Goal: Information Seeking & Learning: Learn about a topic

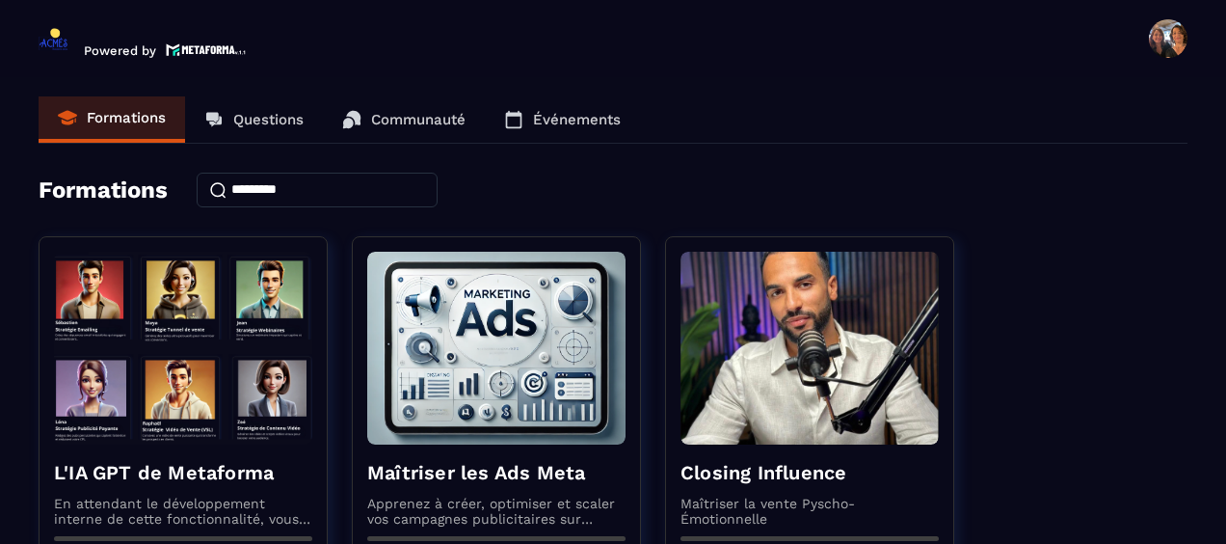
scroll to position [96, 0]
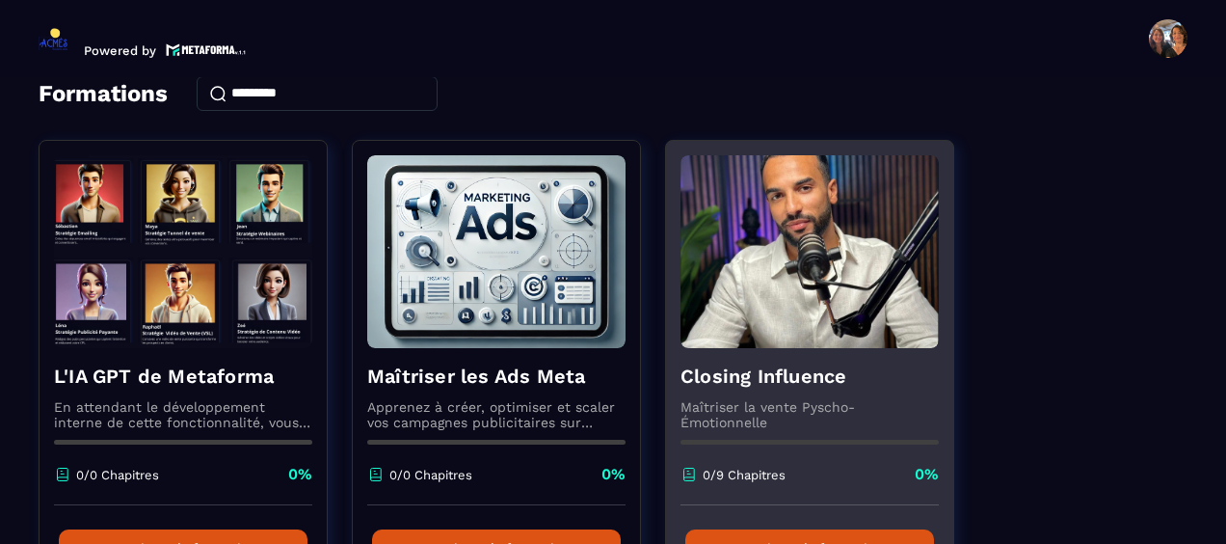
click at [800, 334] on img at bounding box center [809, 251] width 258 height 193
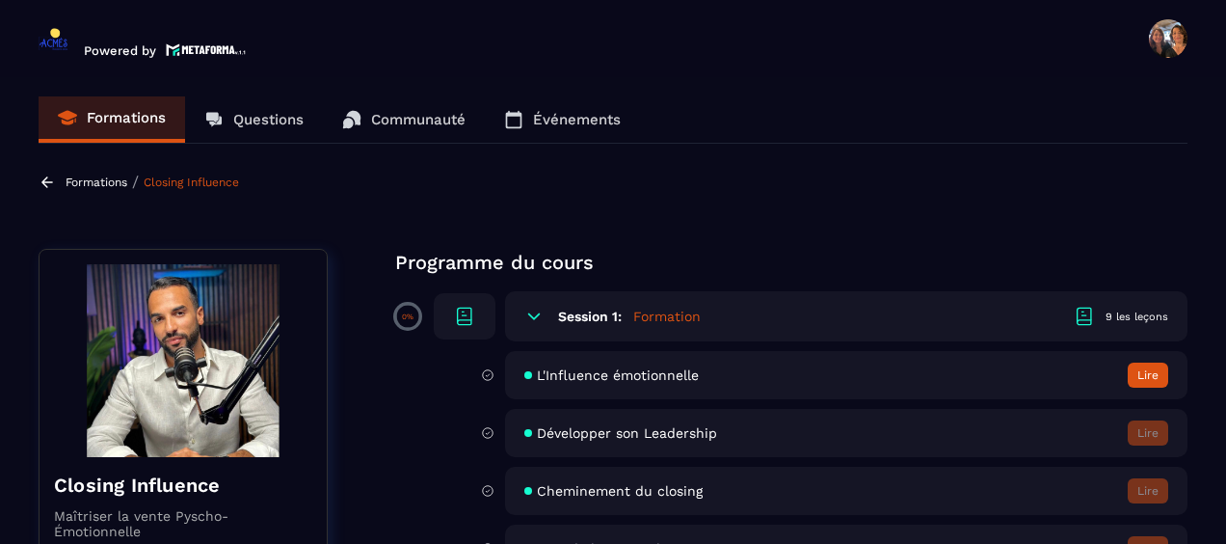
click at [625, 371] on span "L'Influence émotionnelle" at bounding box center [618, 374] width 162 height 15
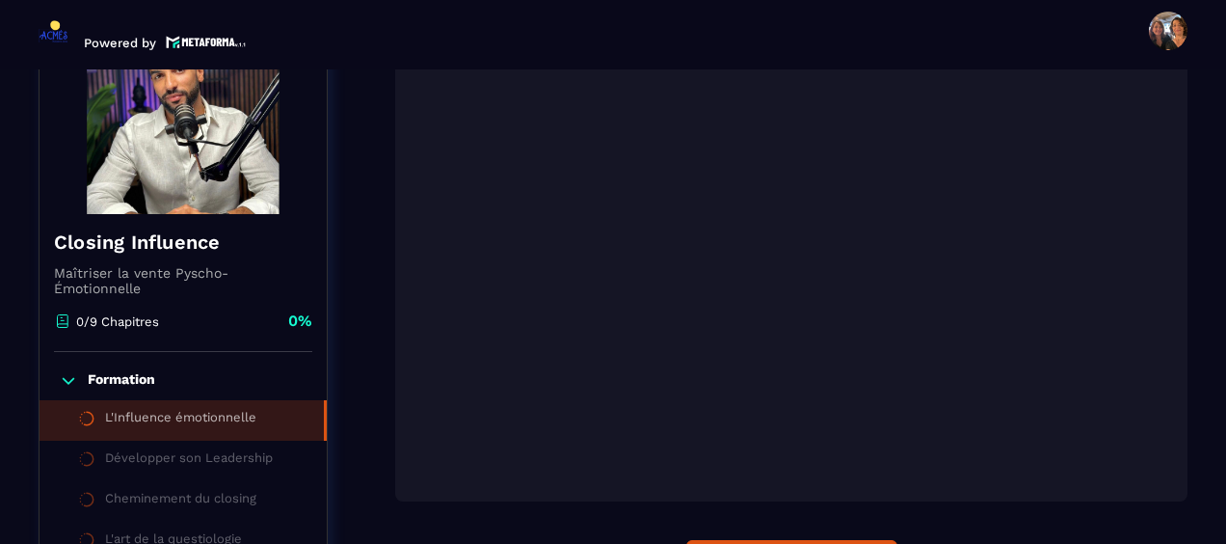
scroll to position [489, 0]
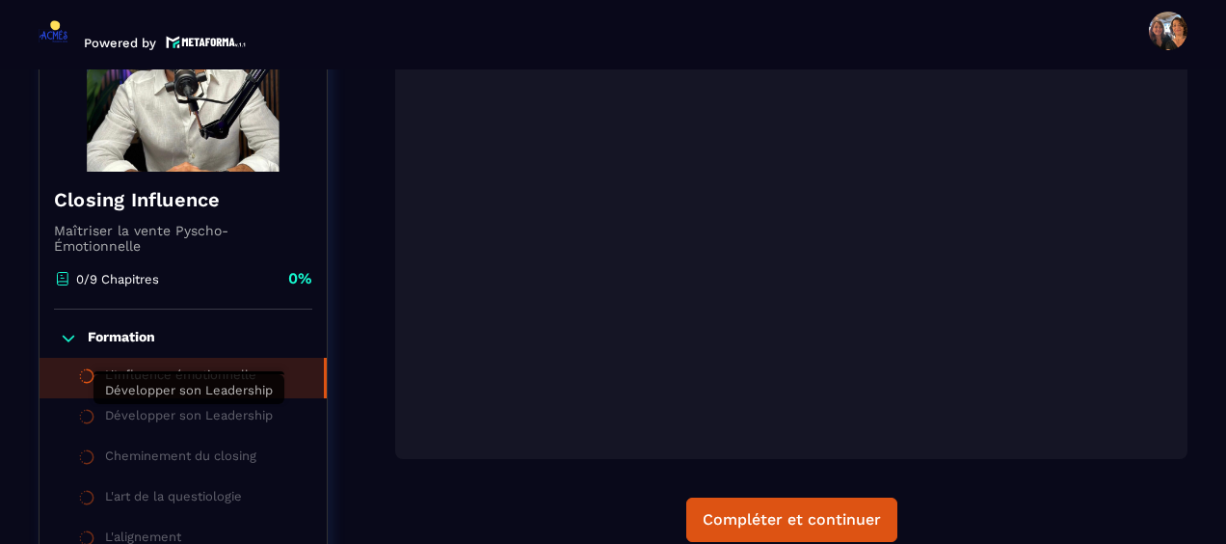
click at [204, 422] on div "Développer son Leadership" at bounding box center [189, 418] width 168 height 21
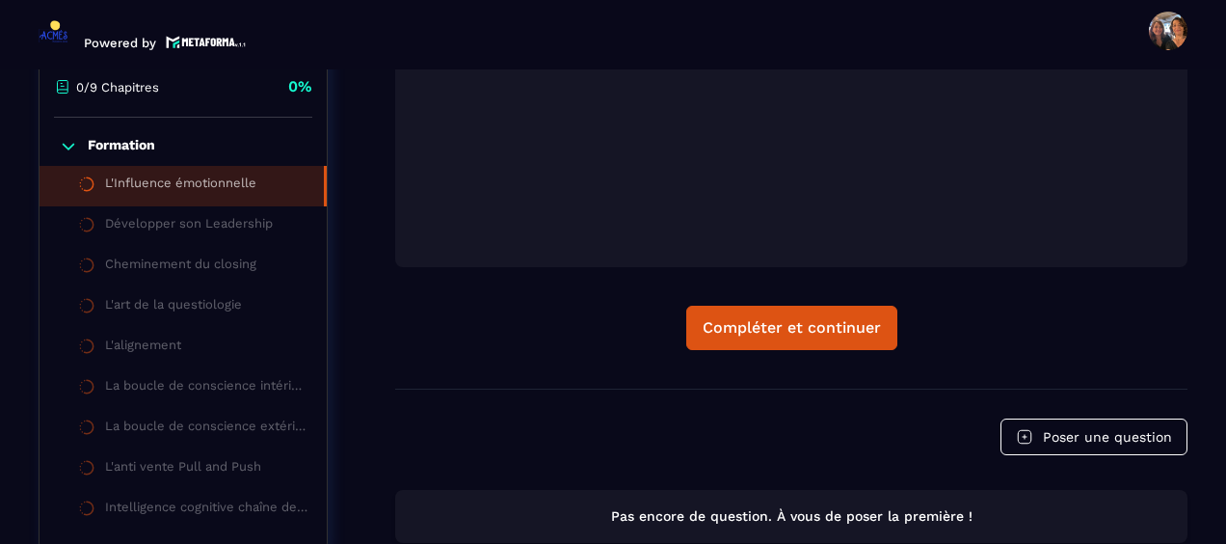
scroll to position [585, 0]
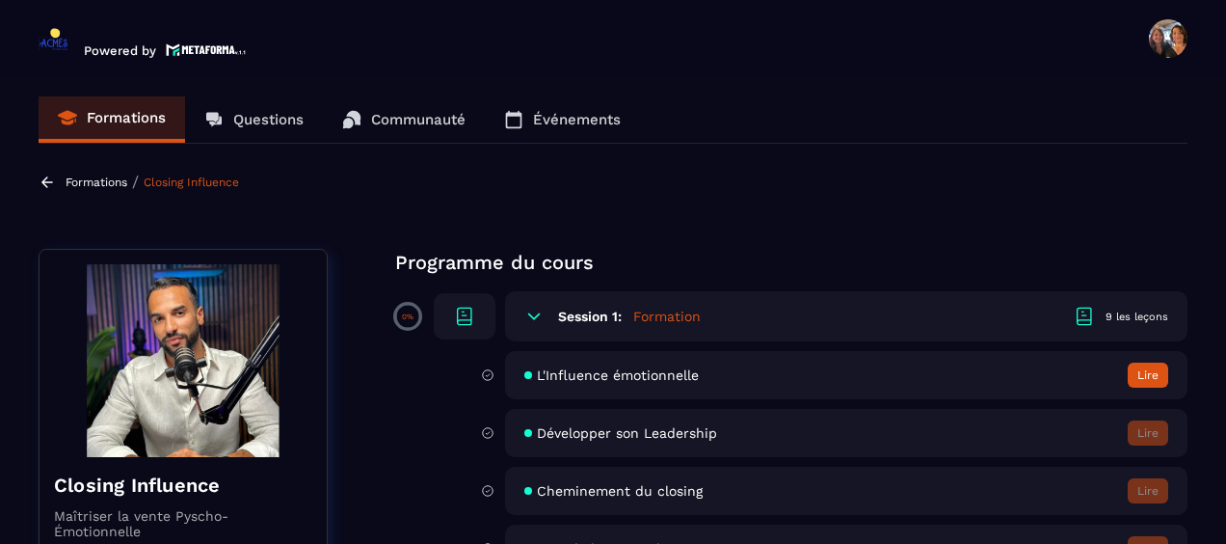
click at [86, 179] on p "Formations" at bounding box center [97, 181] width 62 height 13
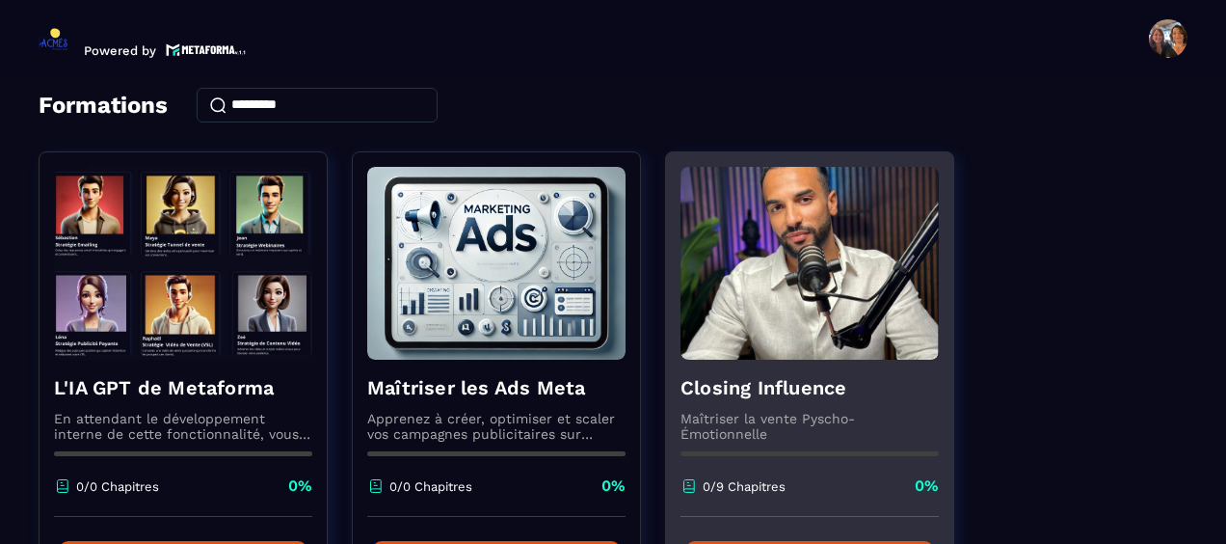
scroll to position [193, 0]
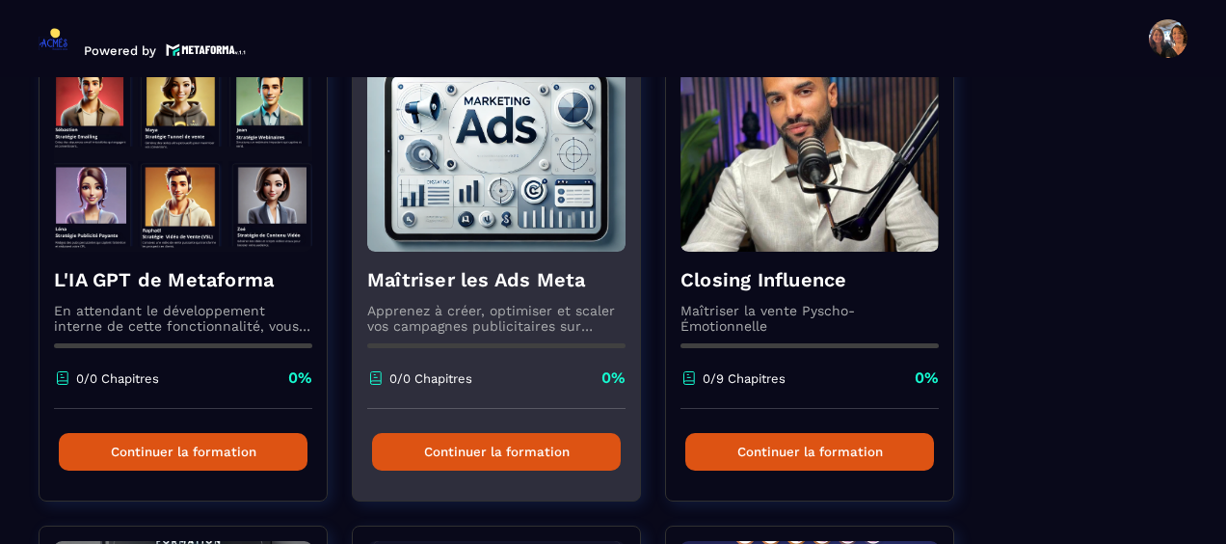
click at [555, 257] on div "Maîtriser les Ads Meta Apprenez à créer, optimiser et scaler vos campagnes publ…" at bounding box center [496, 330] width 287 height 157
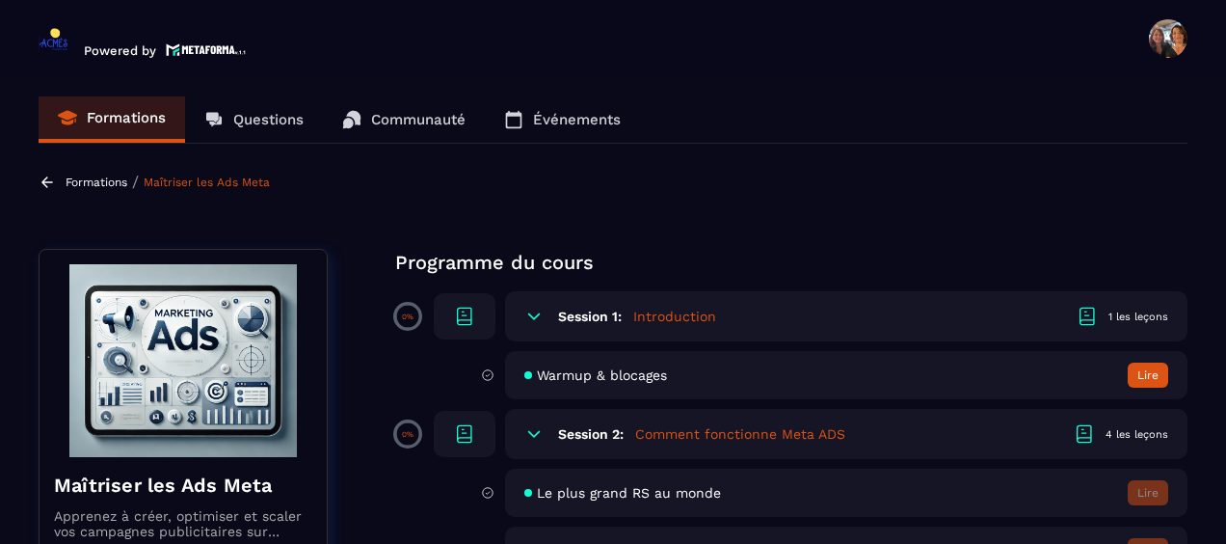
scroll to position [96, 0]
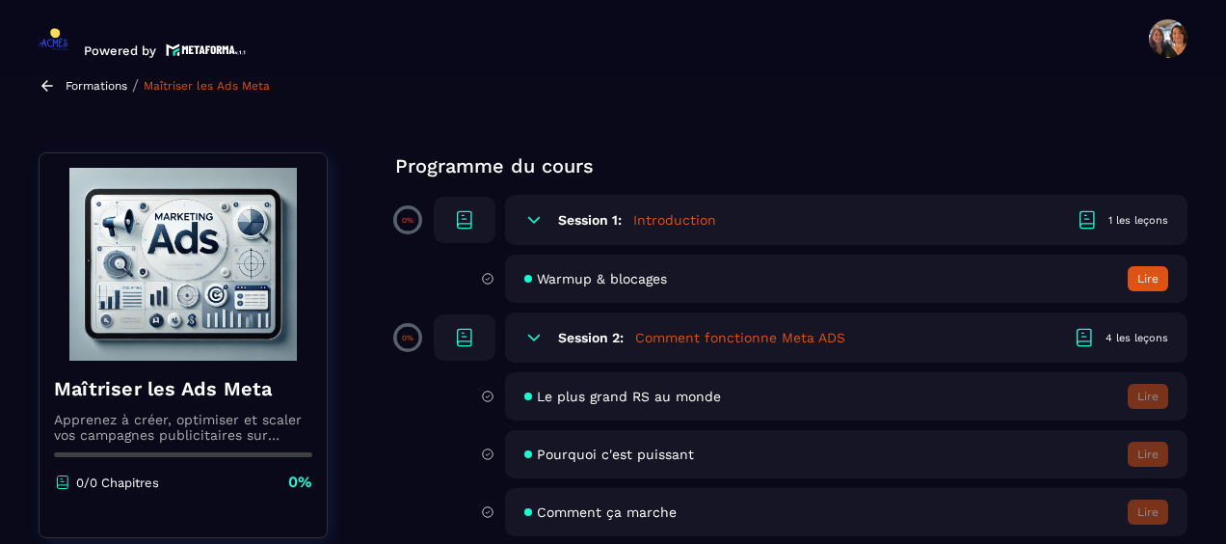
click at [611, 216] on h6 "Session 1:" at bounding box center [590, 219] width 64 height 15
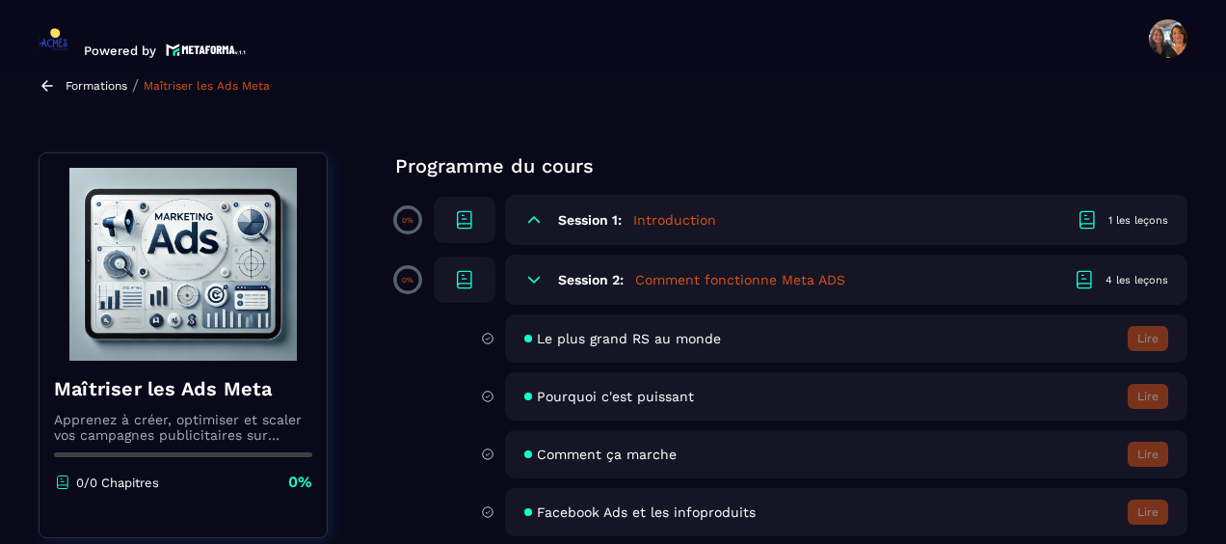
click at [611, 216] on h6 "Session 1:" at bounding box center [590, 219] width 64 height 15
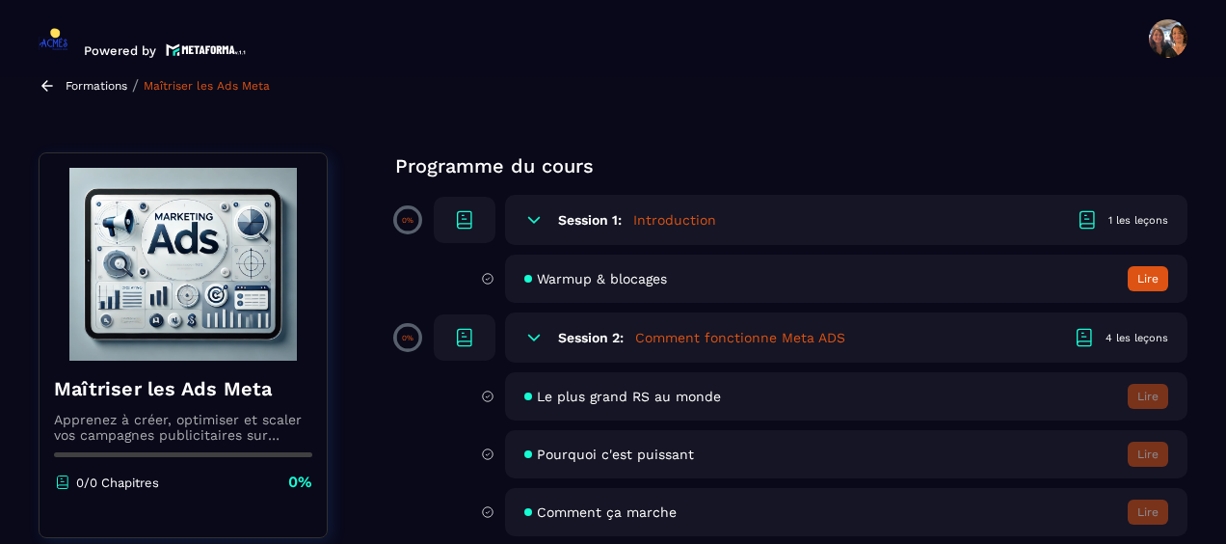
click at [79, 83] on p "Formations" at bounding box center [97, 85] width 62 height 13
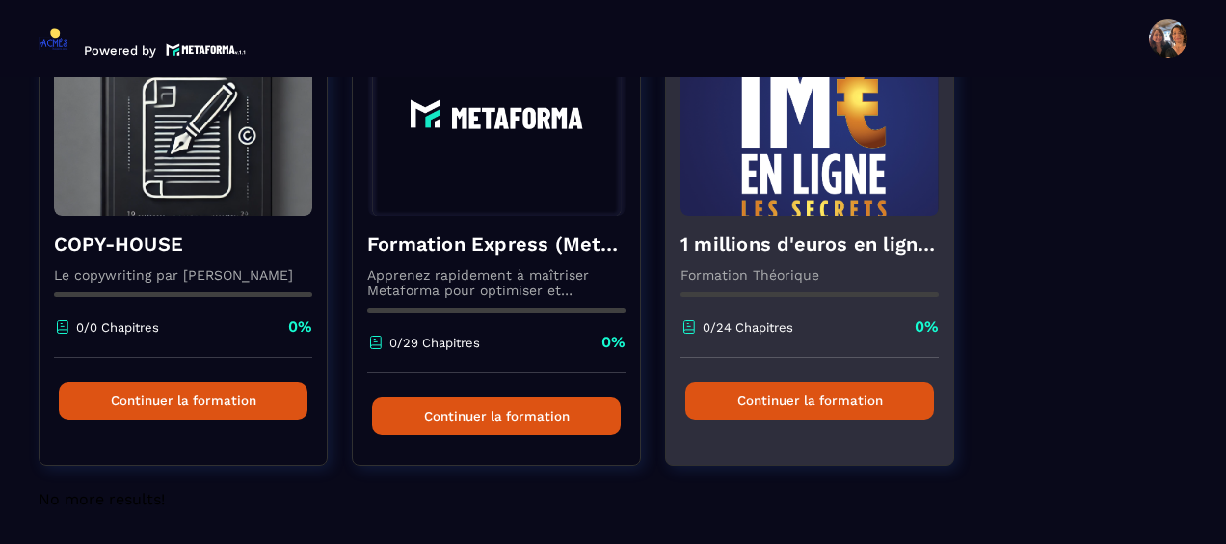
scroll to position [711, 0]
click at [805, 399] on button "Continuer la formation" at bounding box center [809, 401] width 249 height 38
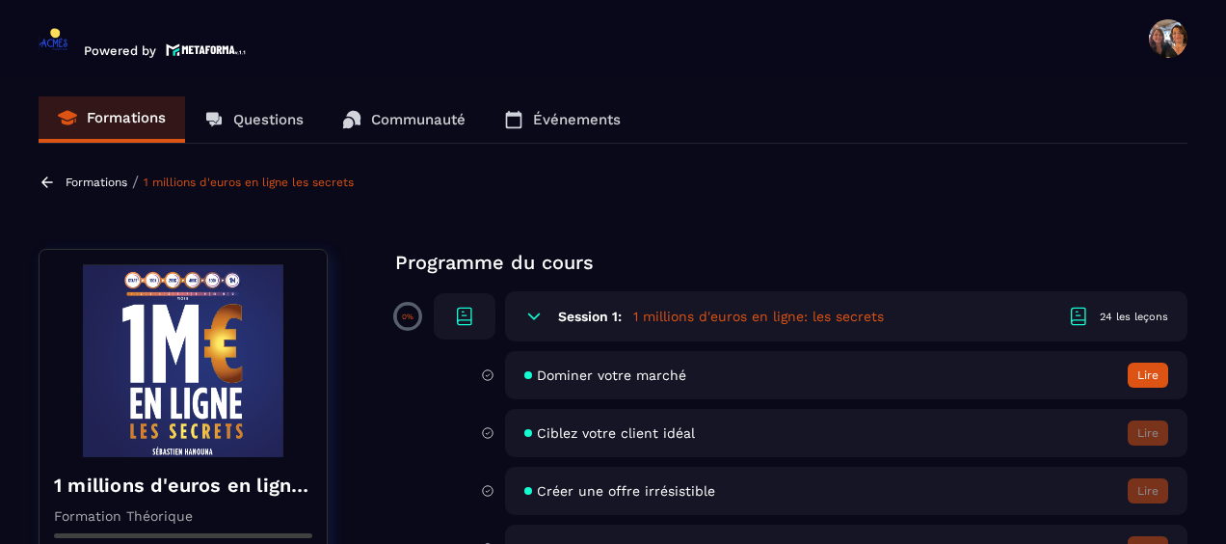
click at [563, 378] on span "Dominer votre marché" at bounding box center [611, 374] width 149 height 15
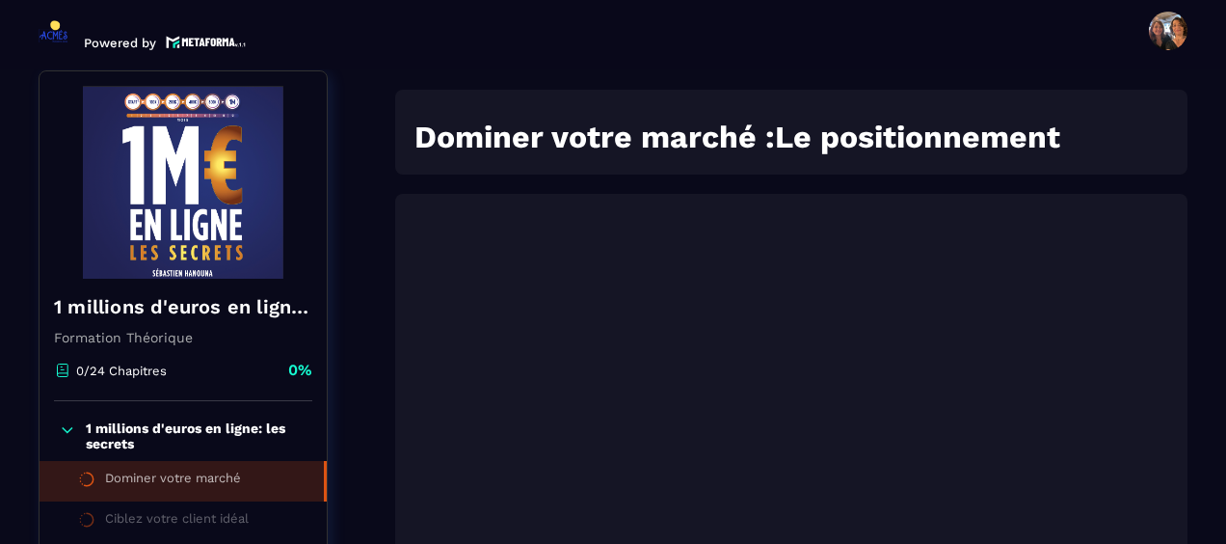
scroll to position [392, 0]
